Goal: Information Seeking & Learning: Learn about a topic

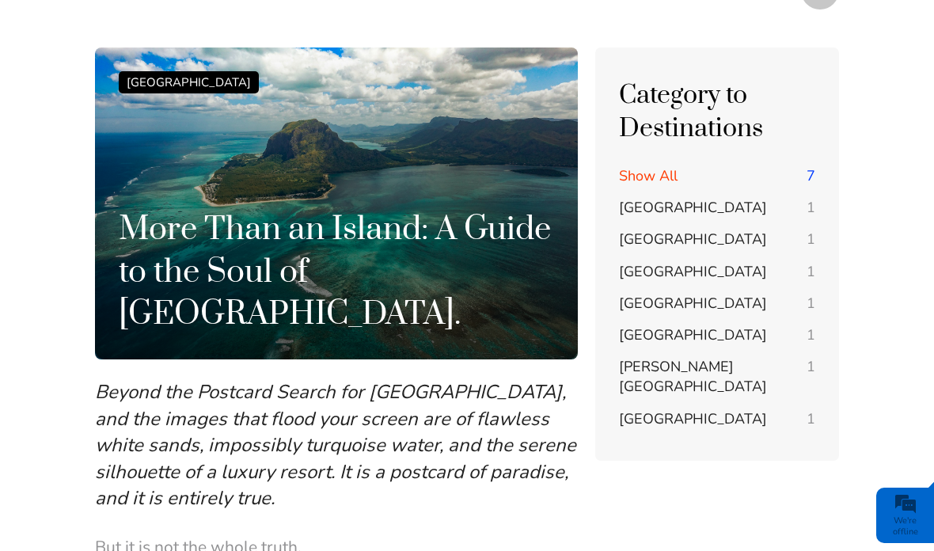
scroll to position [59, 0]
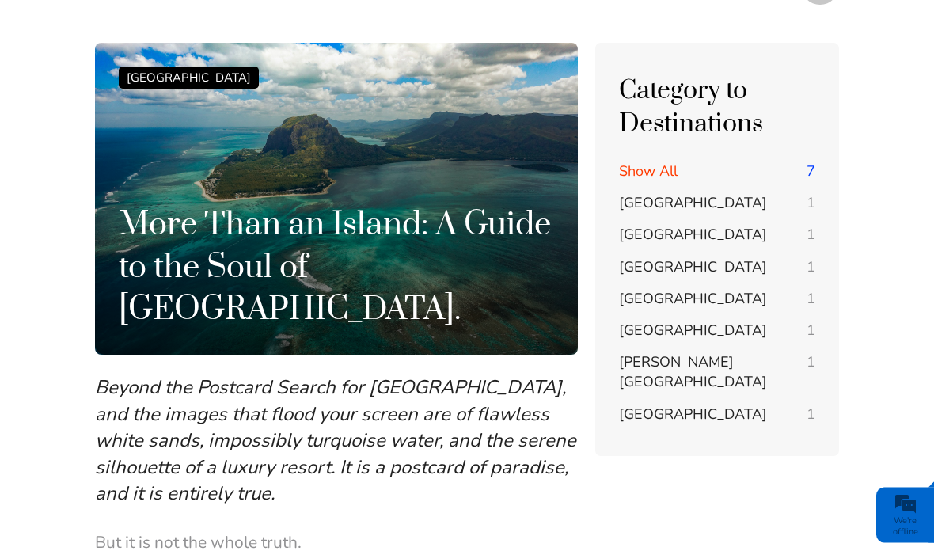
click at [653, 405] on span "Seychelles" at bounding box center [693, 414] width 148 height 19
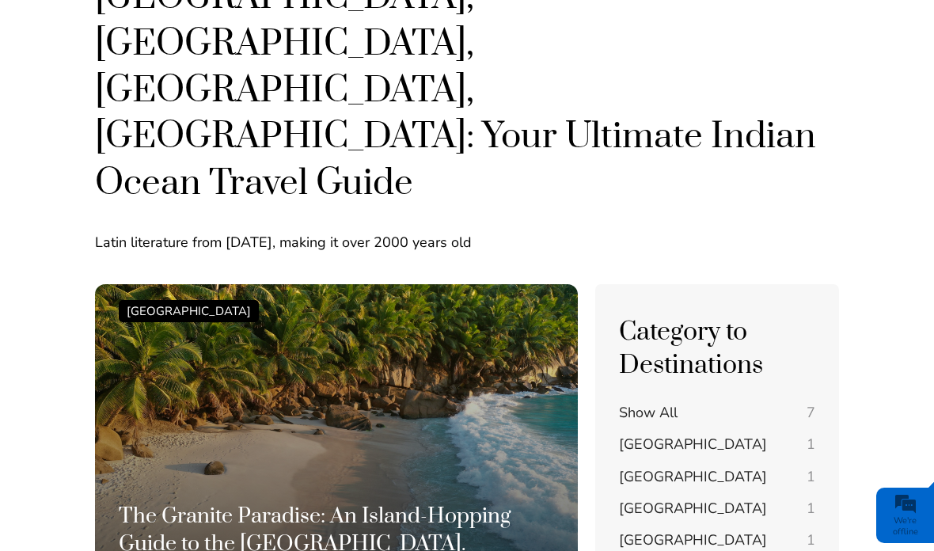
scroll to position [297, 0]
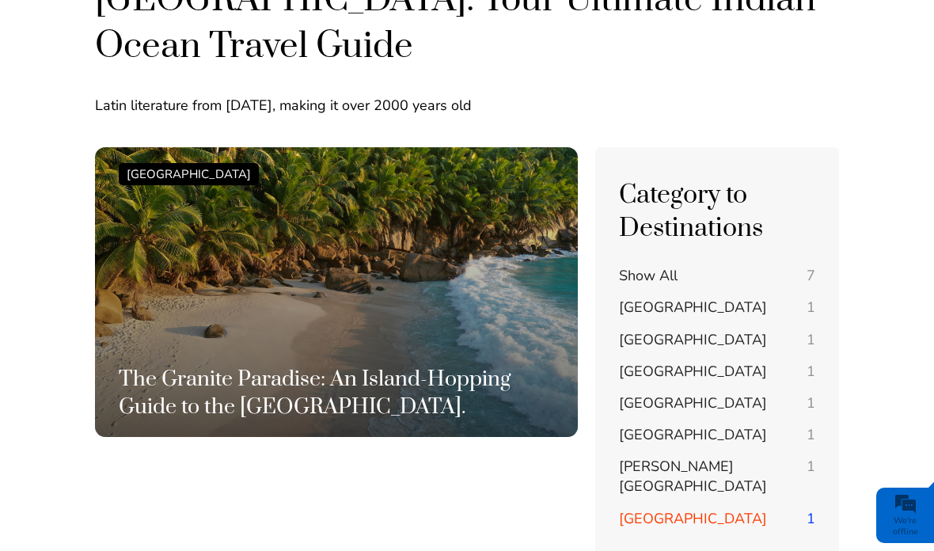
click at [676, 457] on span "[PERSON_NAME][GEOGRAPHIC_DATA]" at bounding box center [693, 476] width 148 height 39
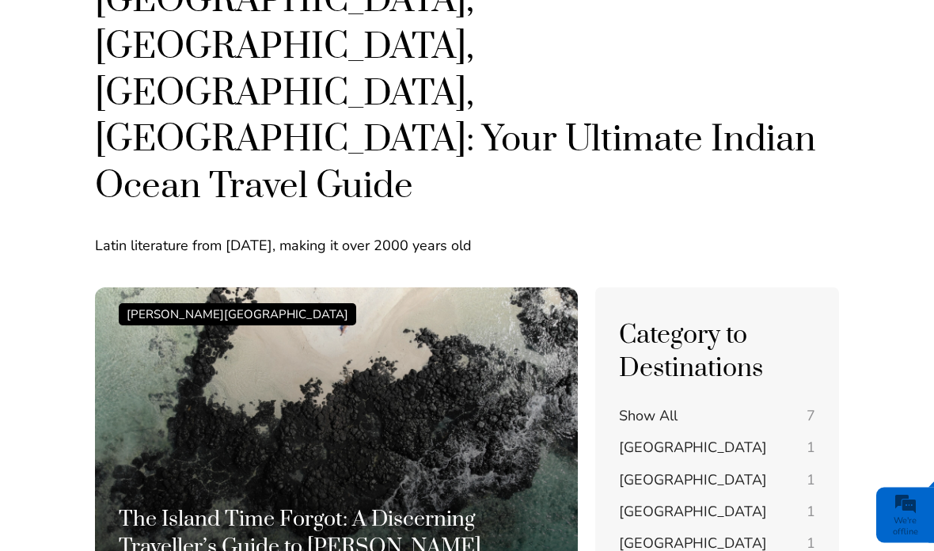
scroll to position [212, 0]
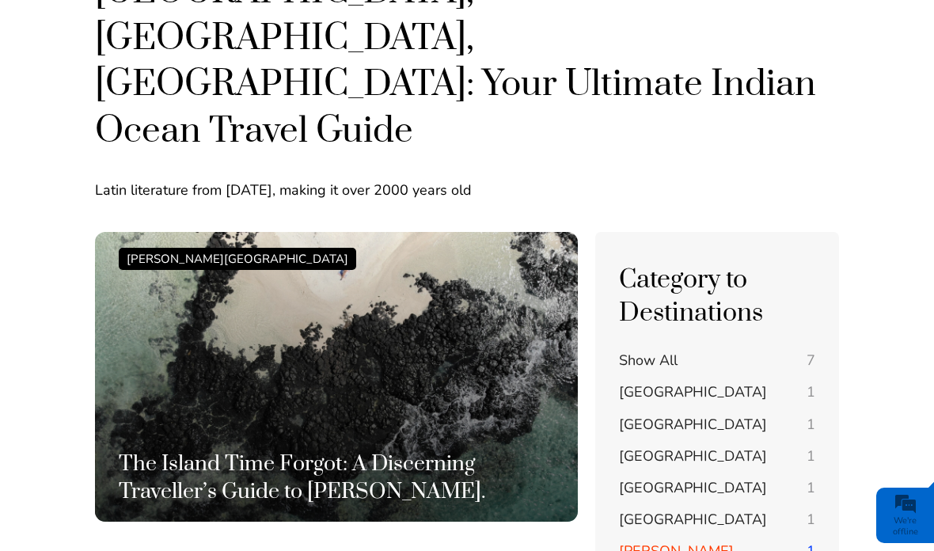
click at [670, 510] on span "[GEOGRAPHIC_DATA]" at bounding box center [693, 519] width 148 height 19
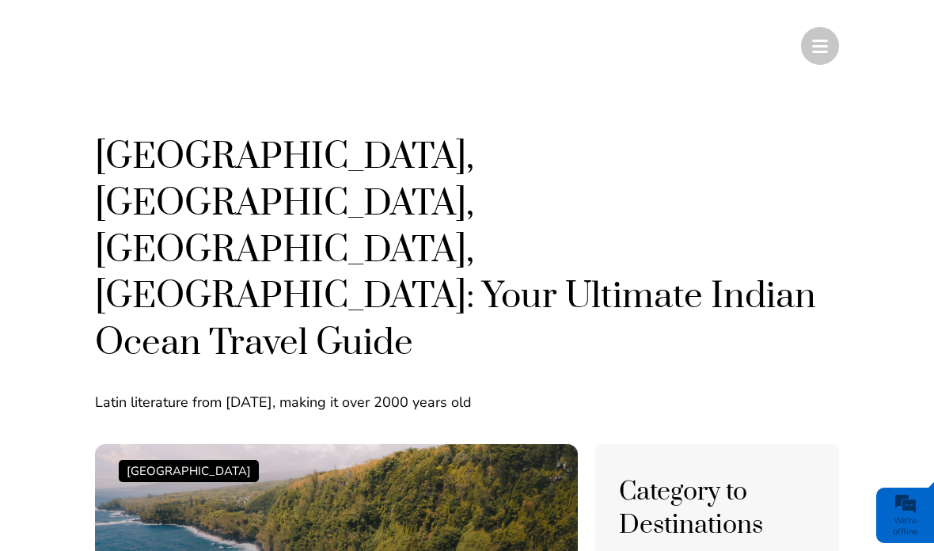
click at [816, 46] on span at bounding box center [820, 46] width 16 height 2
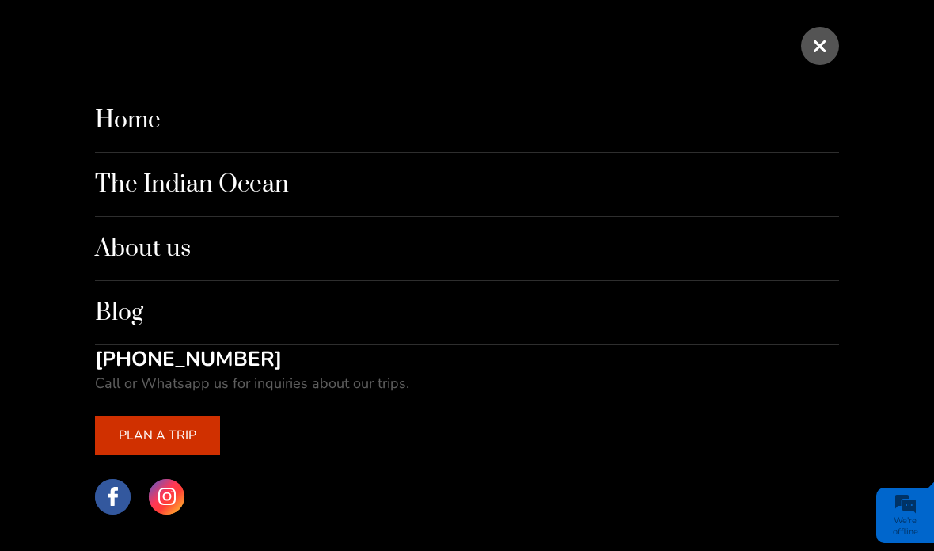
click at [131, 326] on link "Blog" at bounding box center [467, 313] width 744 height 64
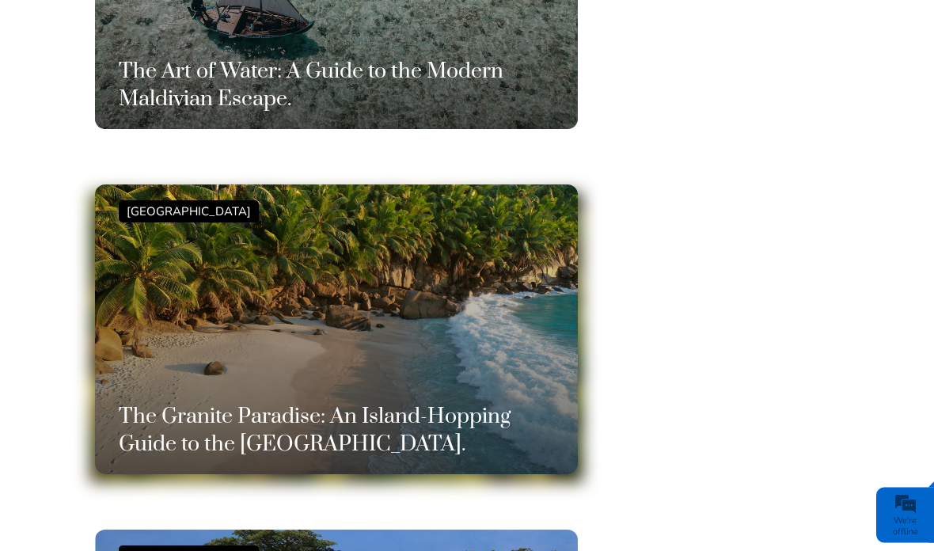
scroll to position [753, 0]
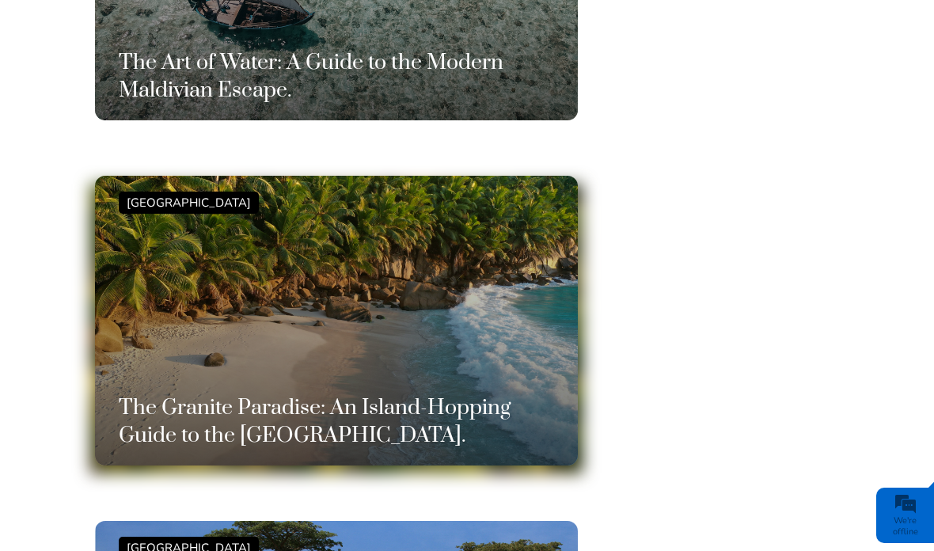
click at [339, 349] on div "Seychelles The Granite Paradise: An Island-Hopping Guide to the Seychelles." at bounding box center [336, 321] width 435 height 258
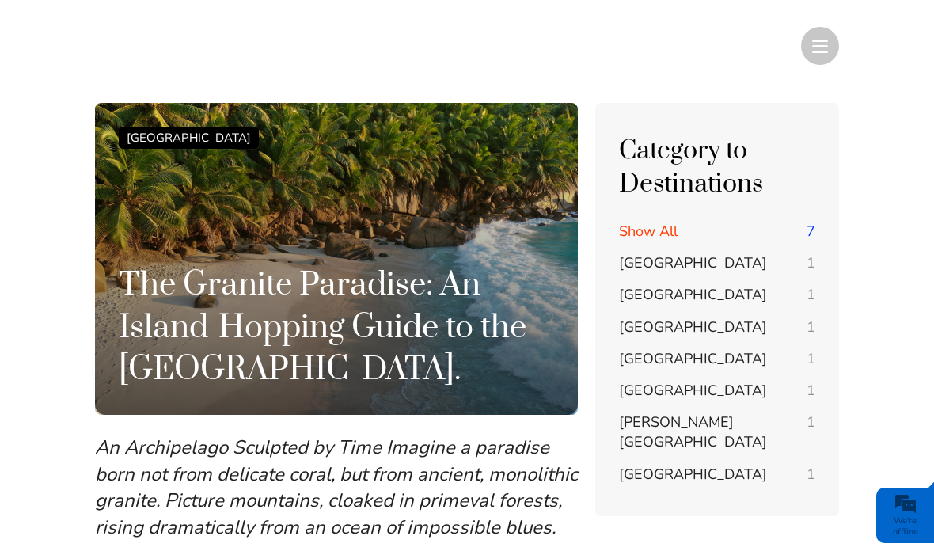
click at [650, 259] on span "[GEOGRAPHIC_DATA]" at bounding box center [693, 262] width 148 height 19
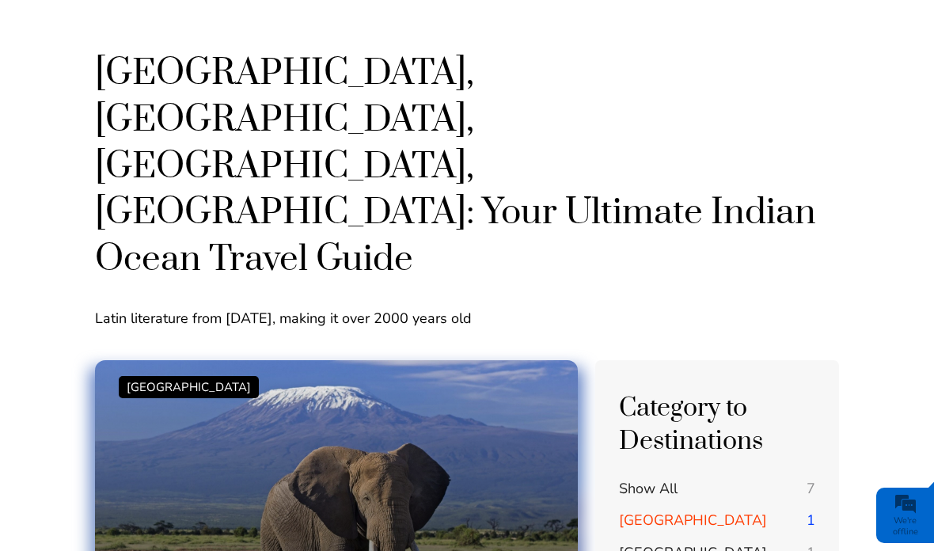
click at [484, 376] on div "[GEOGRAPHIC_DATA] The Kenyan Safari, Reimagined: From the Great Migration to Pr…" at bounding box center [336, 505] width 435 height 258
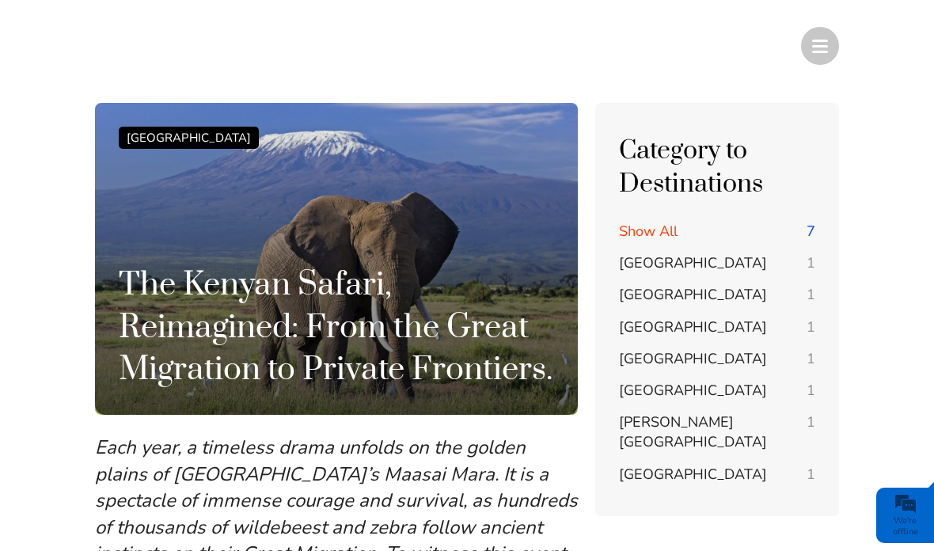
click at [642, 265] on span "[GEOGRAPHIC_DATA]" at bounding box center [693, 262] width 148 height 19
